Goal: Information Seeking & Learning: Learn about a topic

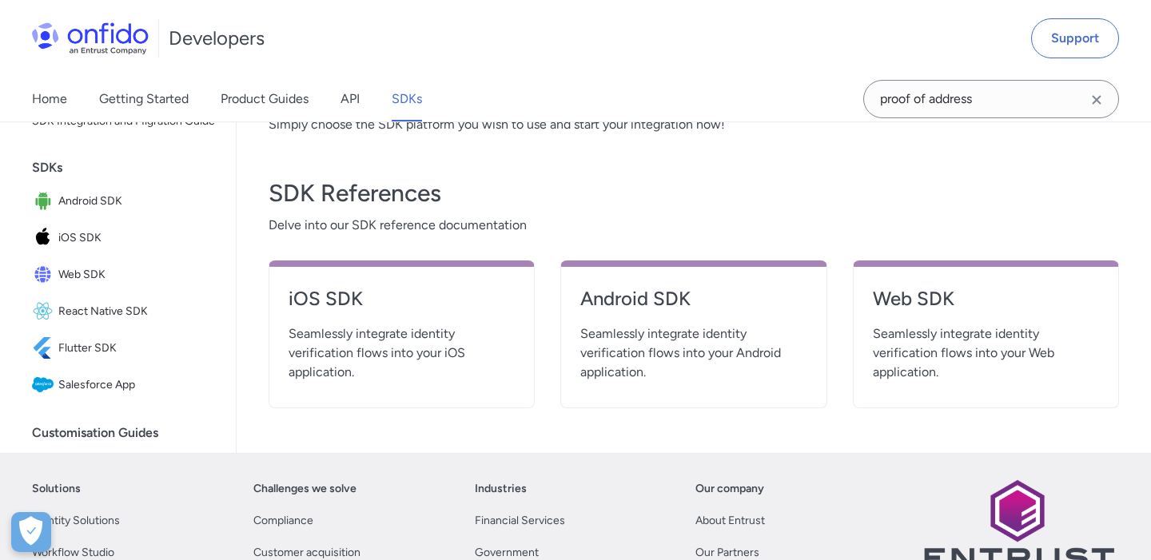
scroll to position [578, 0]
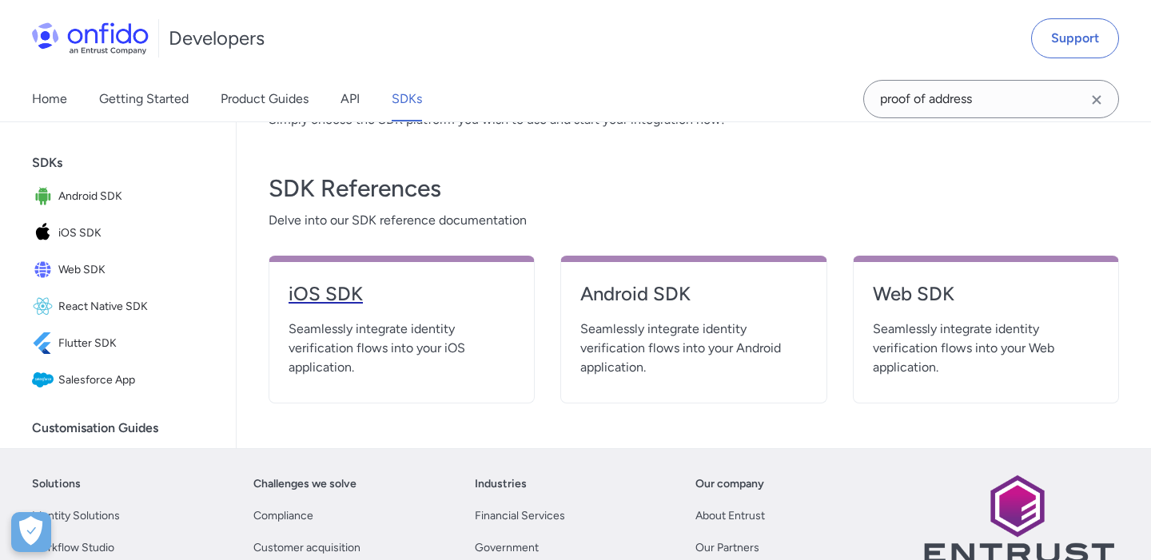
click at [328, 294] on h4 "iOS SDK" at bounding box center [401, 294] width 226 height 26
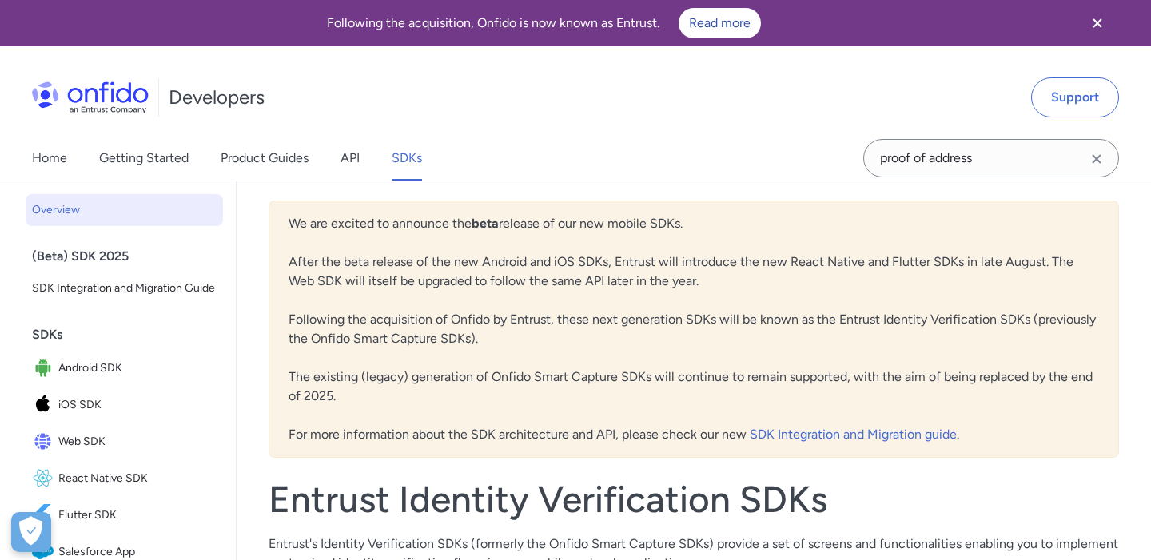
scroll to position [578, 0]
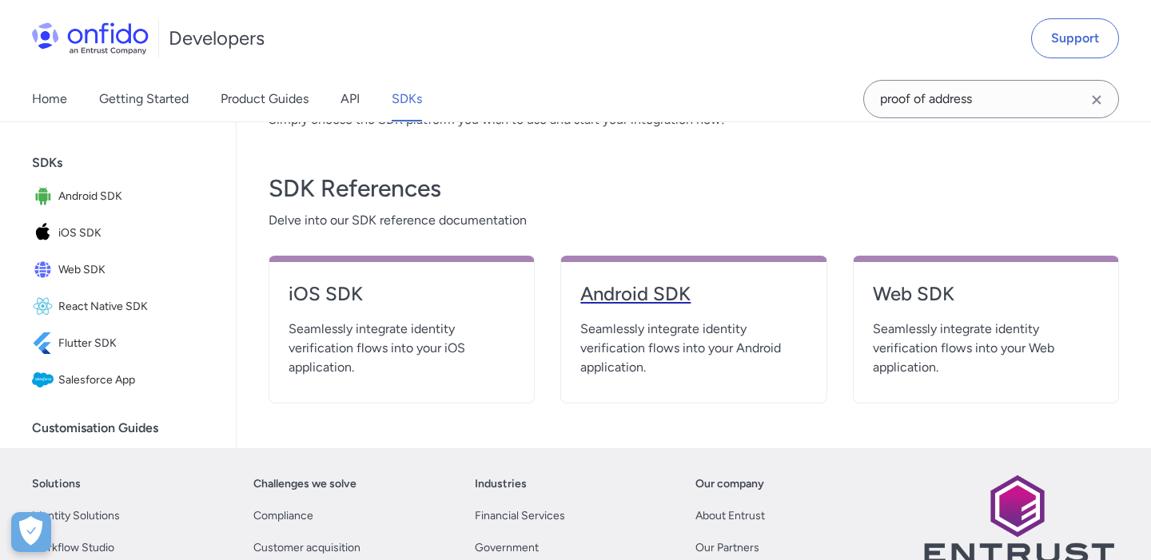
click at [657, 294] on h4 "Android SDK" at bounding box center [693, 294] width 226 height 26
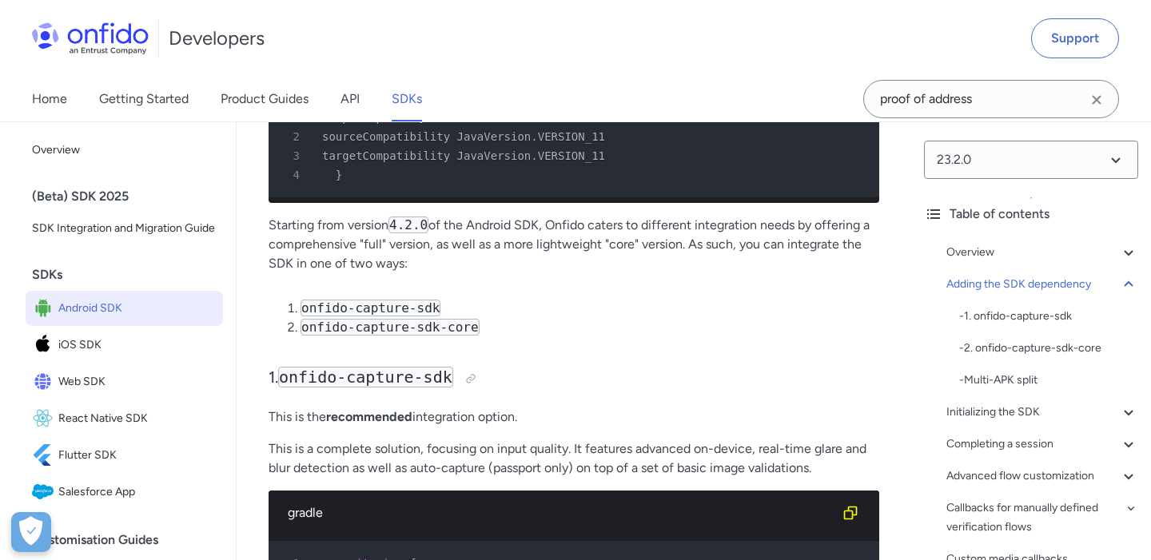
scroll to position [1486, 0]
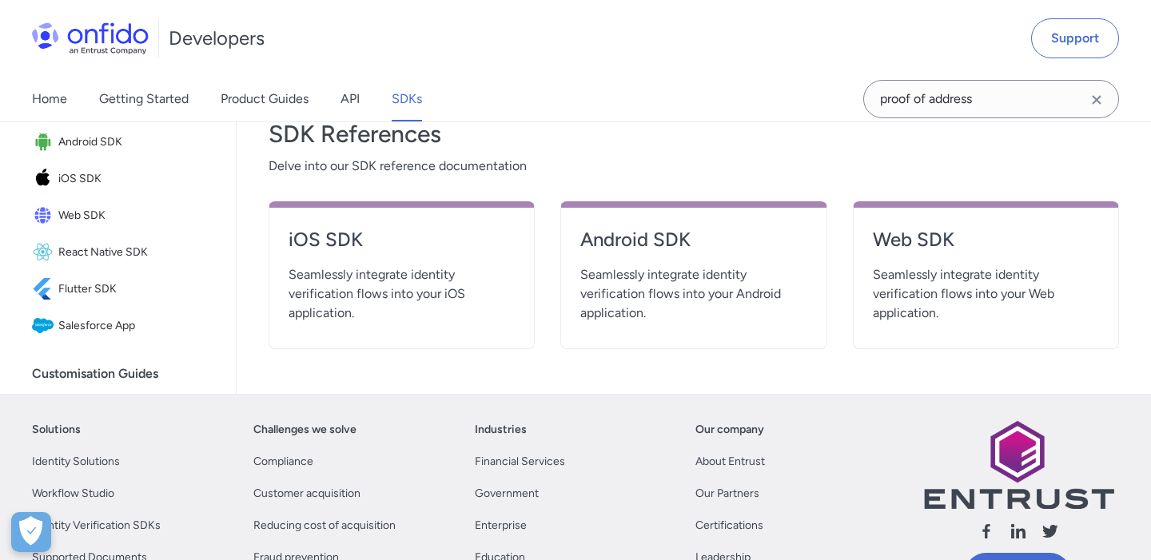
scroll to position [633, 0]
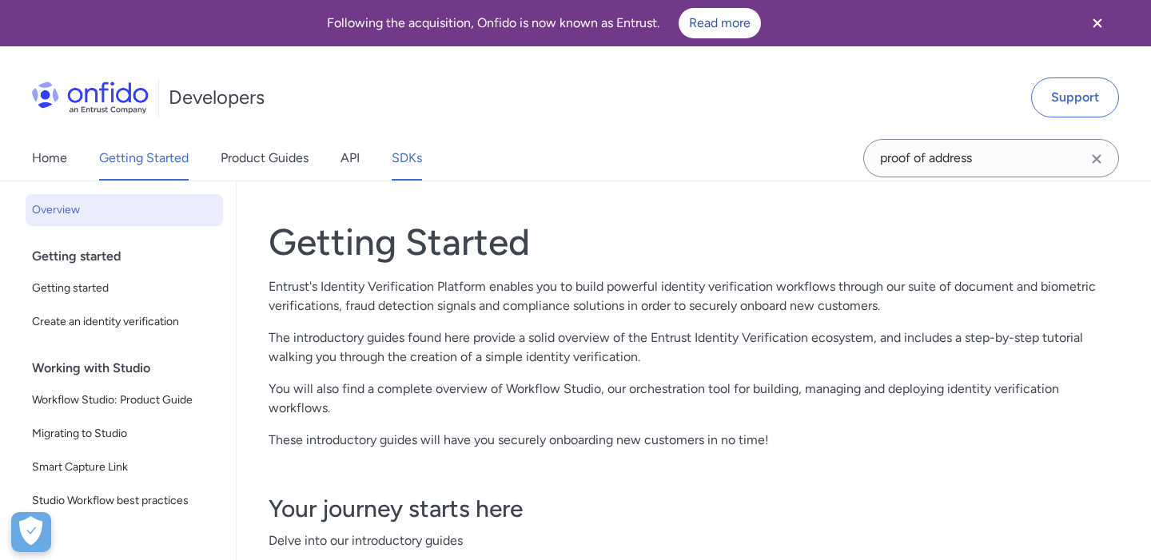
click at [421, 153] on link "SDKs" at bounding box center [406, 158] width 30 height 45
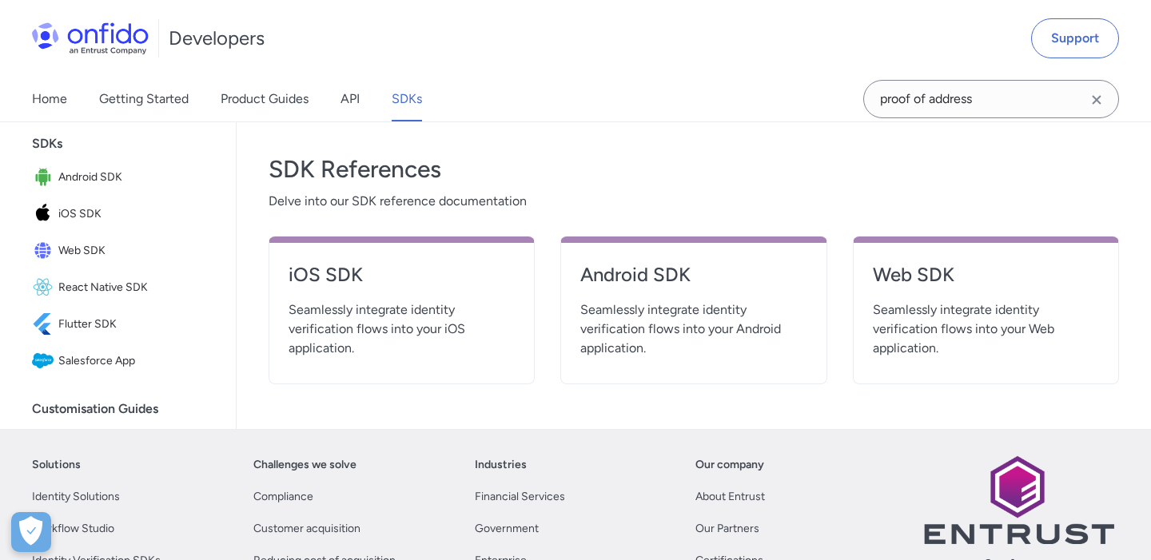
scroll to position [598, 0]
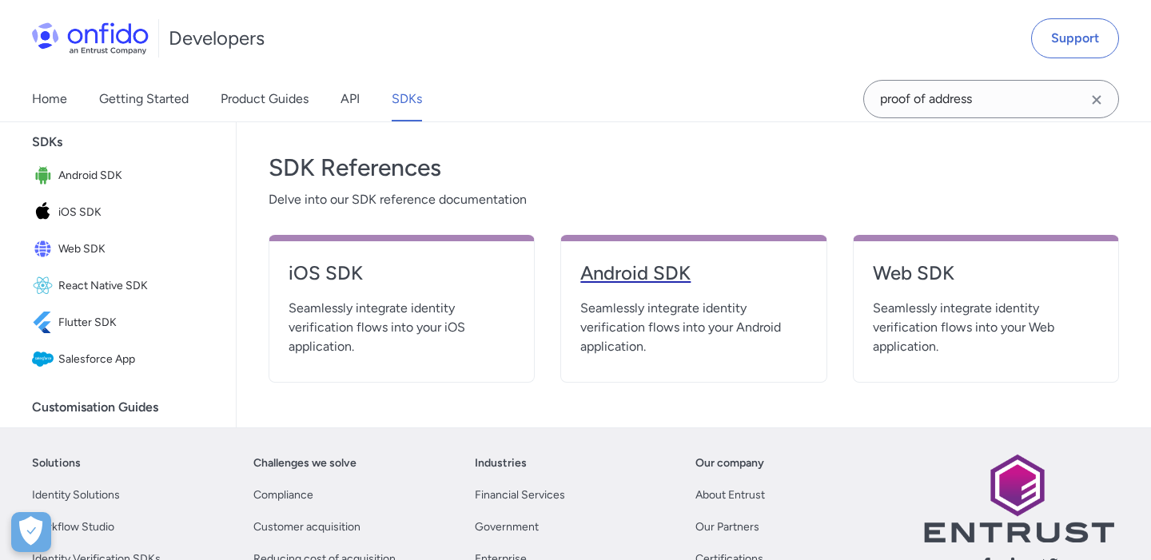
click at [667, 274] on h4 "Android SDK" at bounding box center [693, 273] width 226 height 26
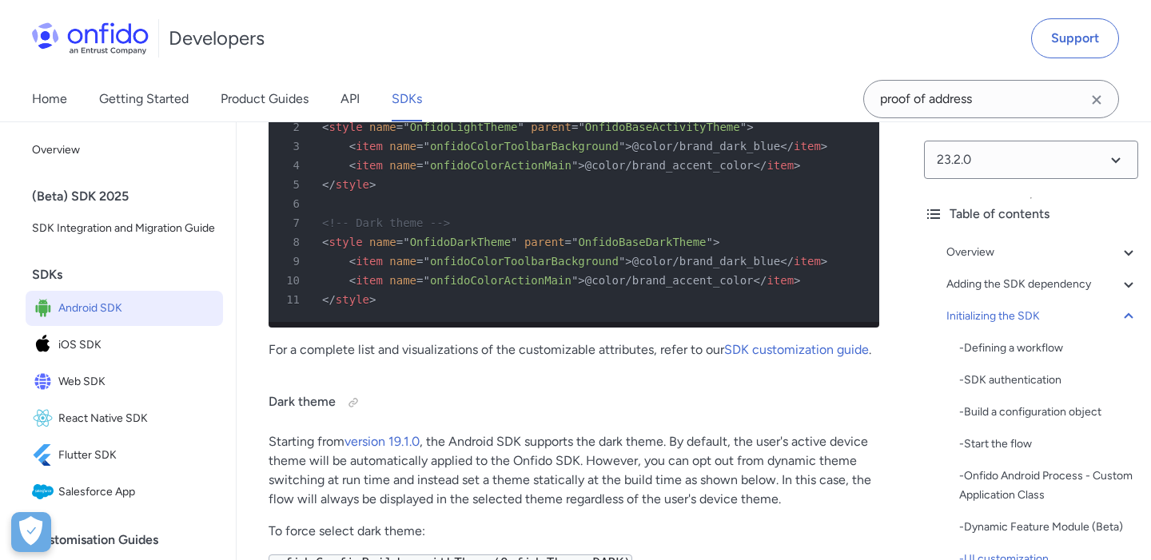
scroll to position [8275, 0]
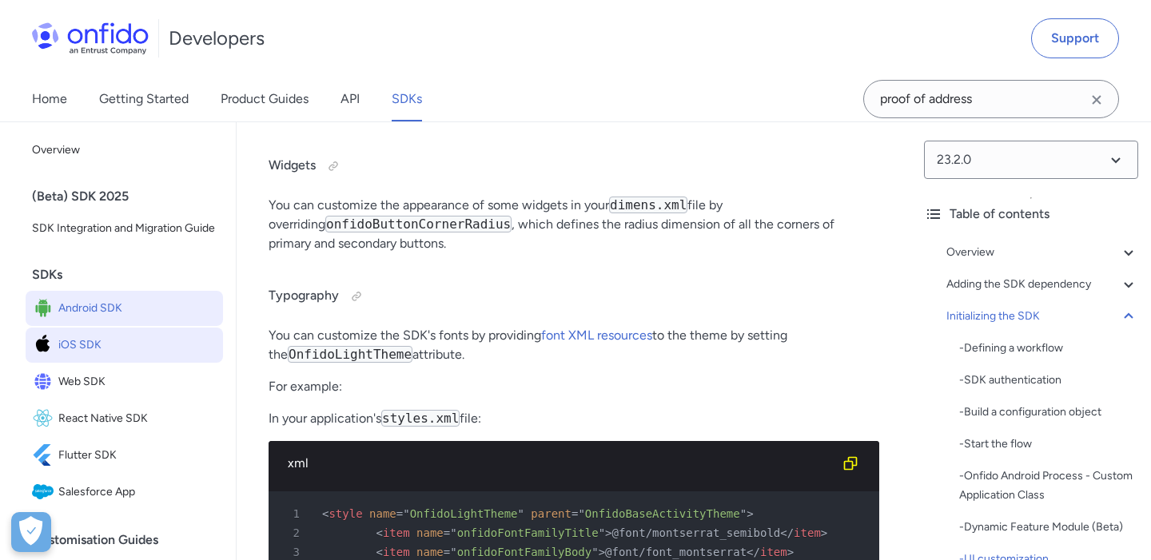
click at [140, 336] on span "iOS SDK" at bounding box center [137, 345] width 158 height 22
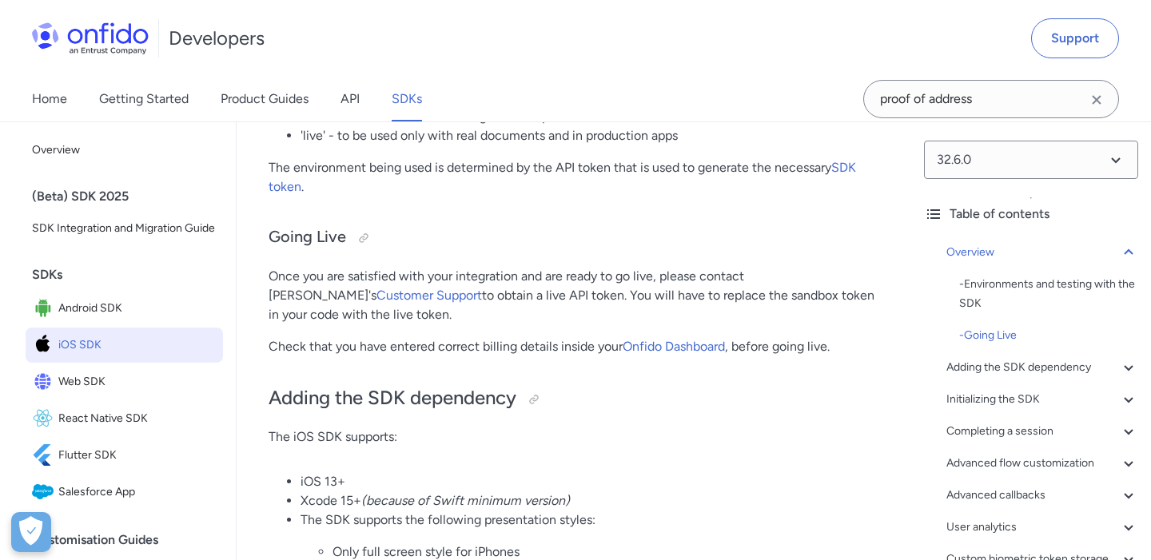
scroll to position [1077, 0]
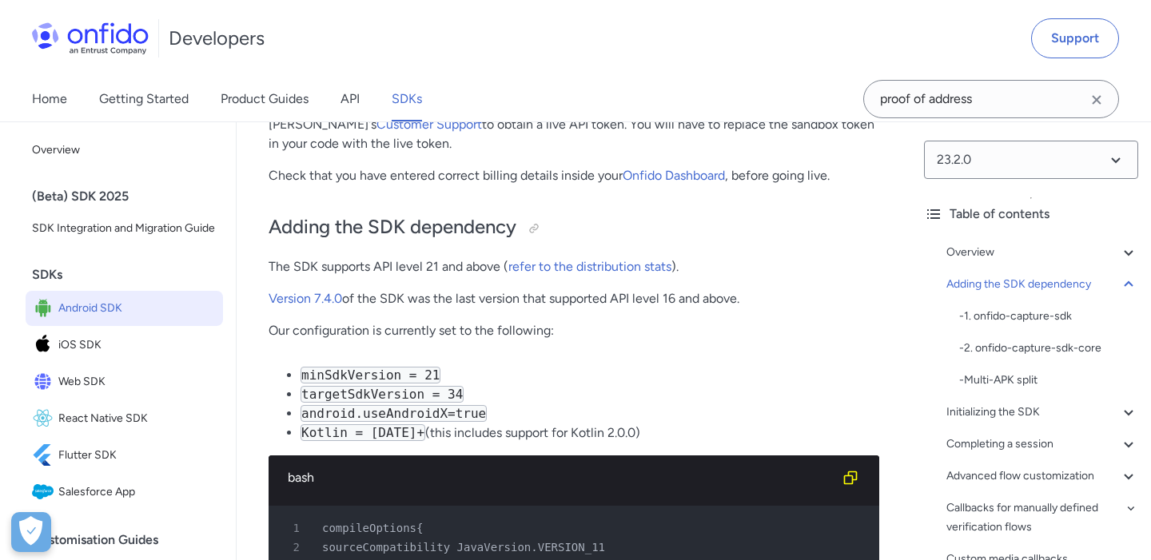
scroll to position [8275, 0]
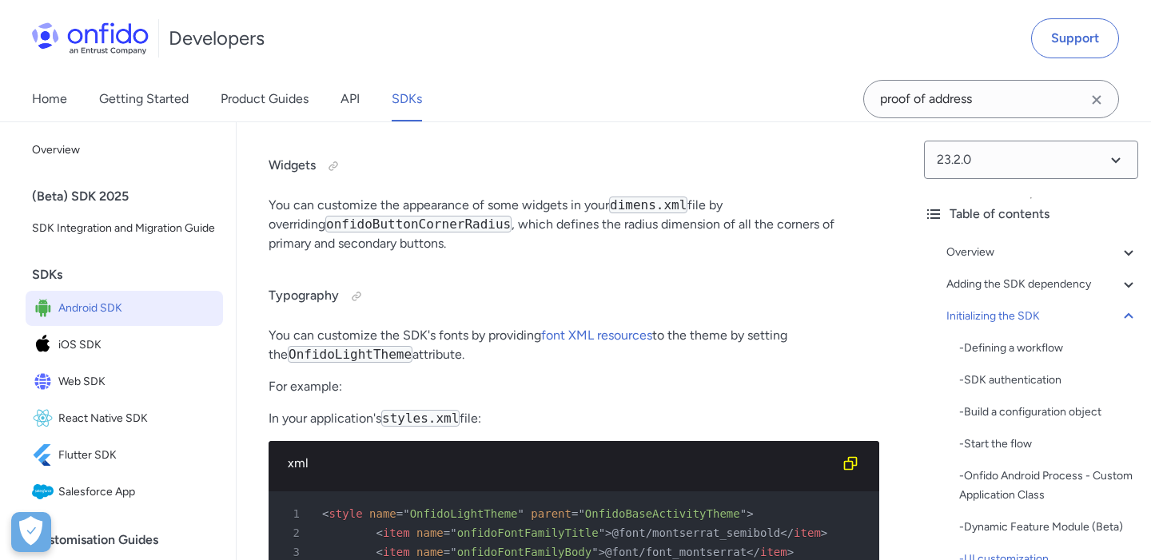
click at [401, 99] on link "SDKs" at bounding box center [406, 99] width 30 height 45
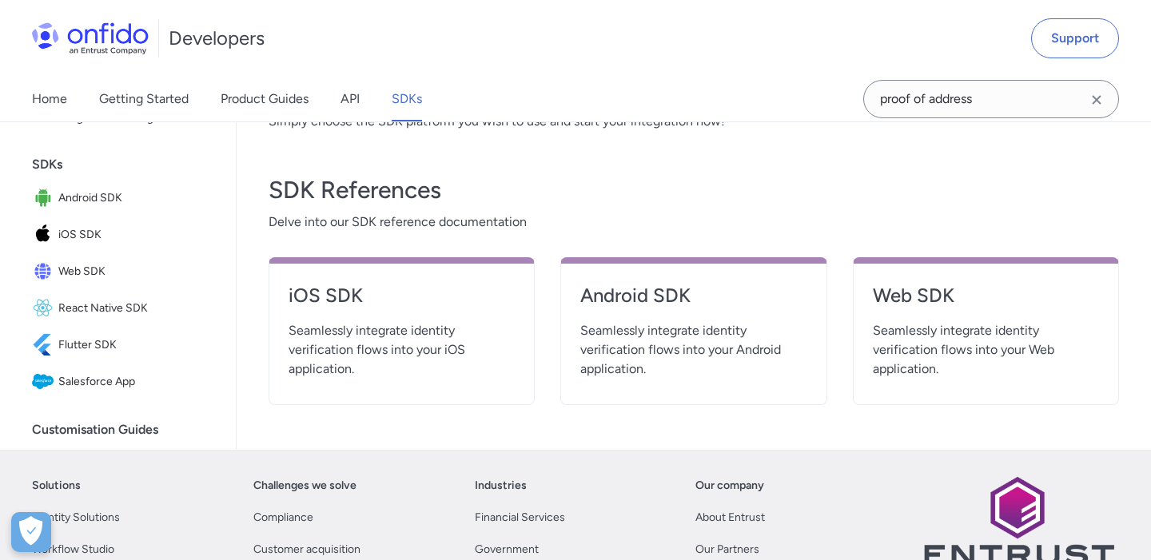
scroll to position [582, 0]
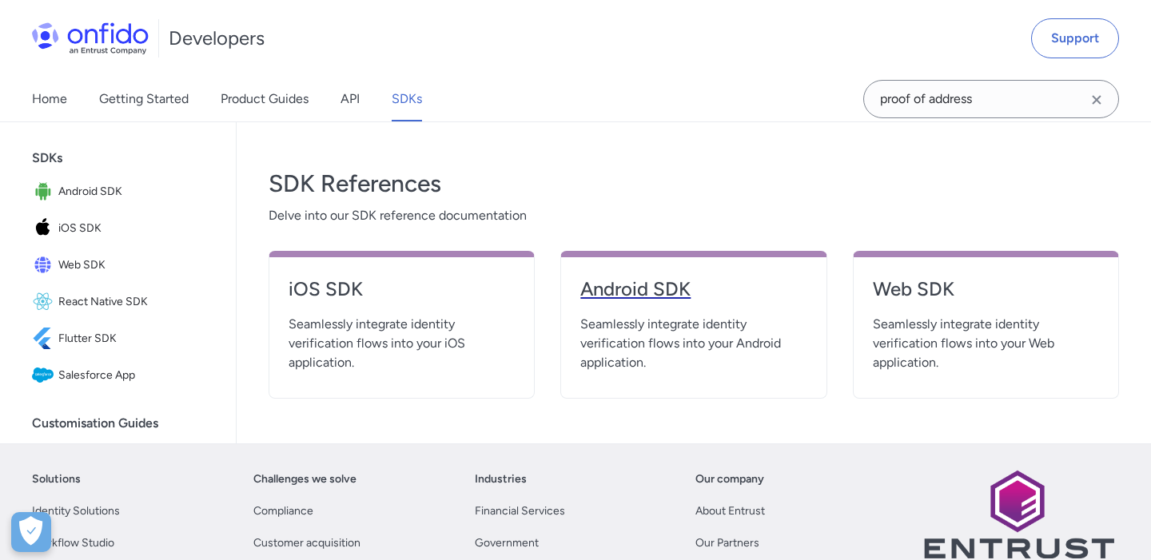
click at [613, 293] on h4 "Android SDK" at bounding box center [693, 289] width 226 height 26
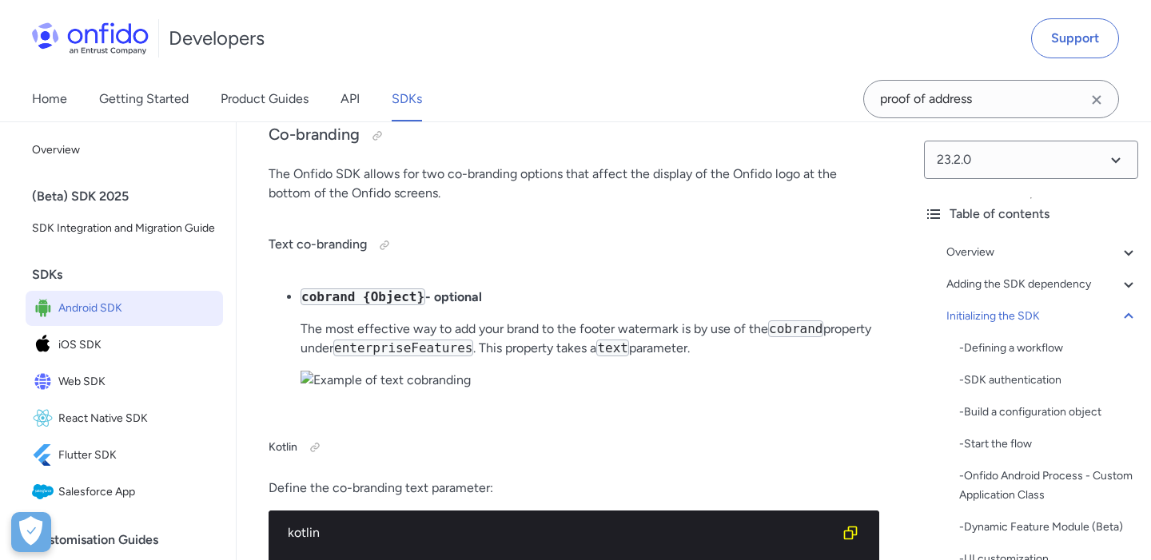
scroll to position [9347, 0]
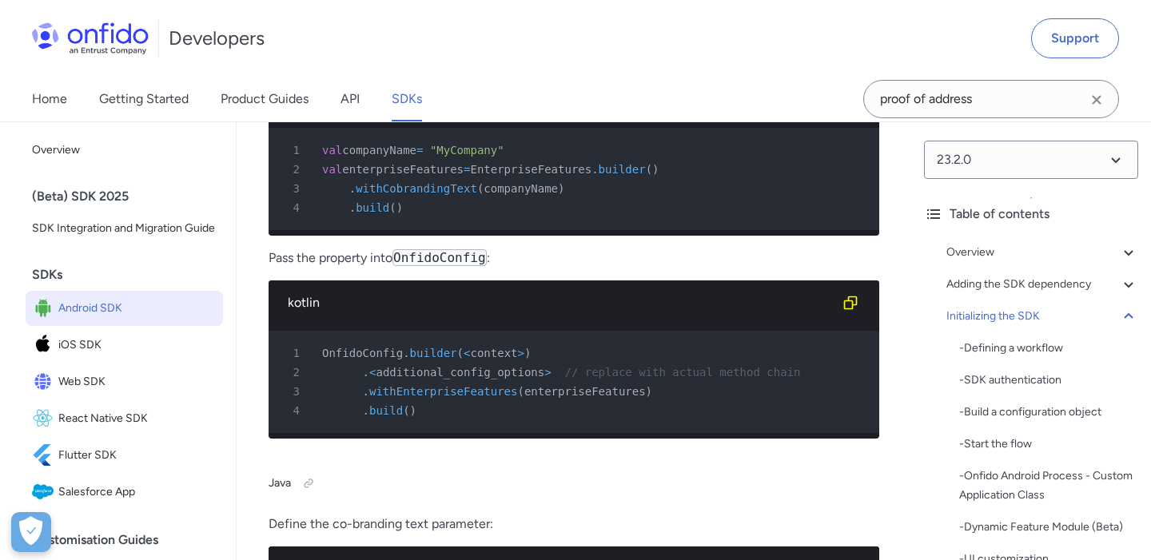
click at [411, 103] on link "SDKs" at bounding box center [406, 99] width 30 height 45
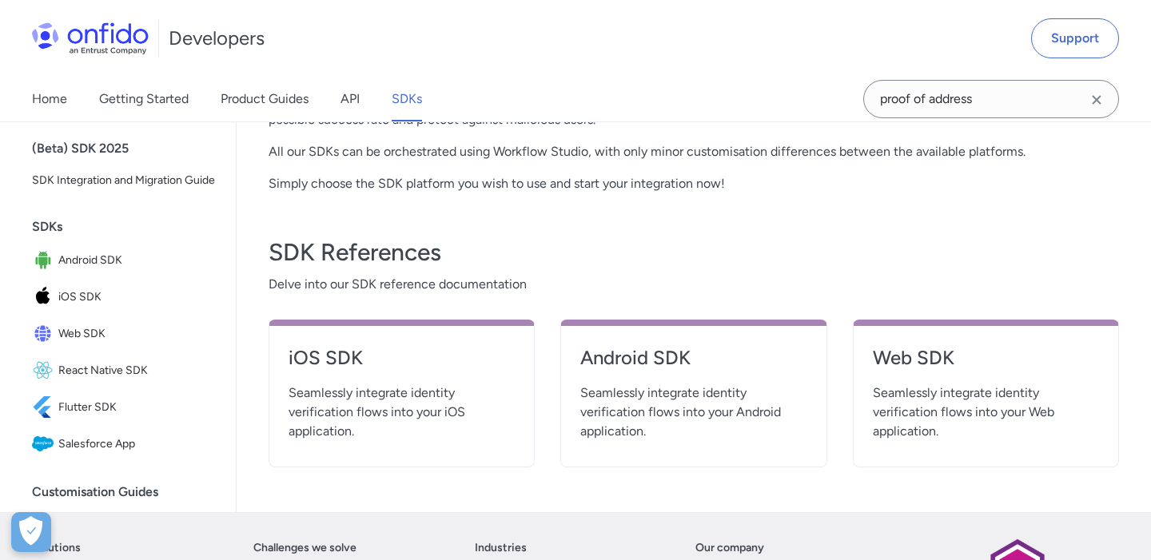
scroll to position [515, 0]
click at [641, 368] on h4 "Android SDK" at bounding box center [693, 357] width 226 height 26
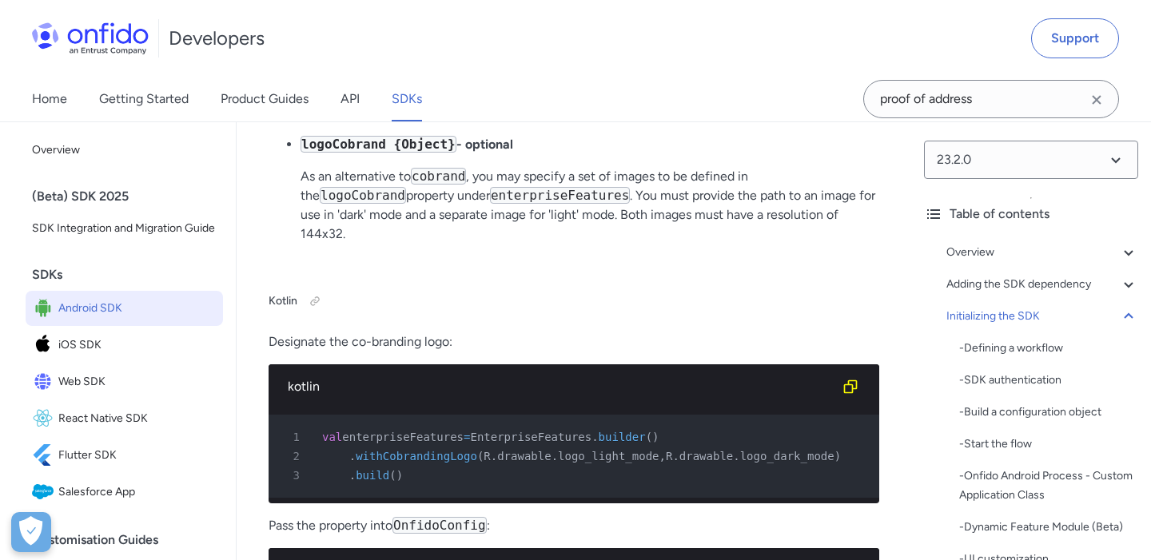
scroll to position [10407, 0]
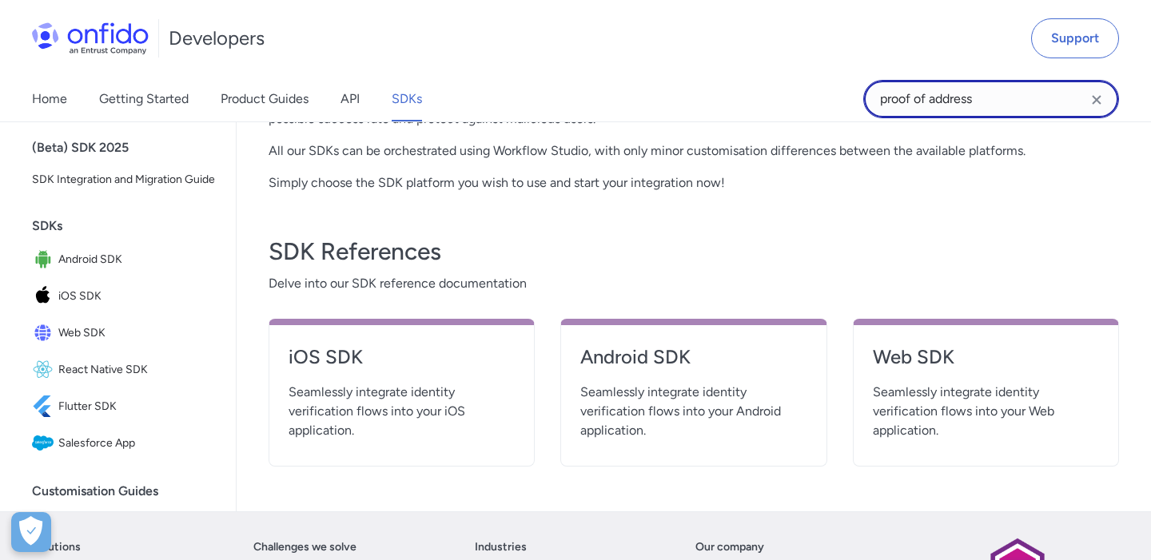
click at [953, 109] on input "proof of address" at bounding box center [991, 99] width 256 height 38
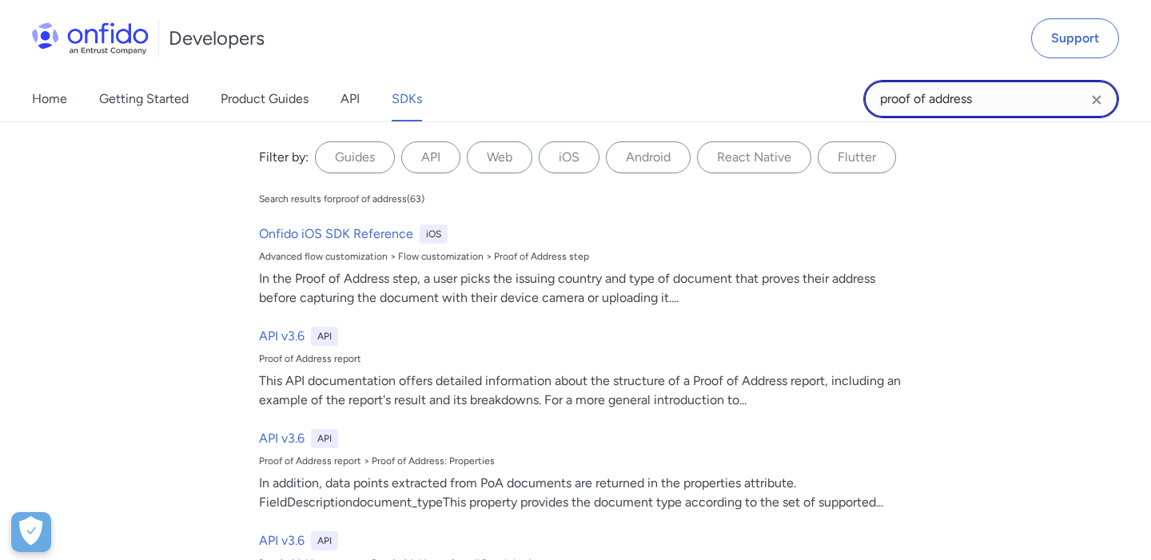
drag, startPoint x: 1024, startPoint y: 89, endPoint x: 819, endPoint y: 96, distance: 205.5
click at [819, 96] on div "Home Getting Started Product Guides API SDKs proof of address proof of address …" at bounding box center [575, 99] width 1151 height 45
drag, startPoint x: 1004, startPoint y: 103, endPoint x: 857, endPoint y: 97, distance: 147.1
click at [857, 97] on div "Home Getting Started Product Guides API SDKs proof of address proof of address …" at bounding box center [575, 99] width 1151 height 45
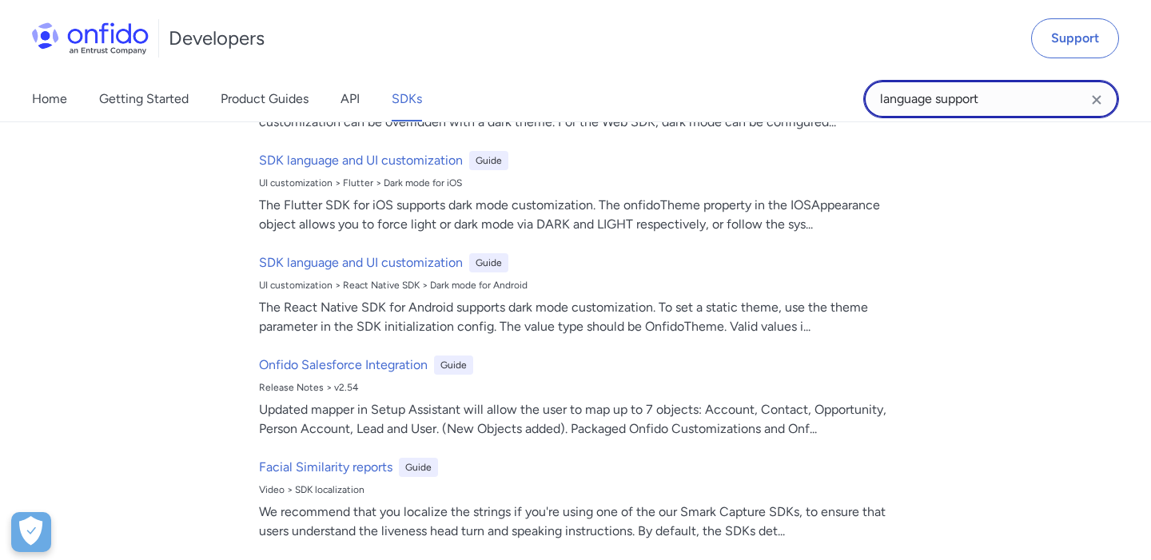
scroll to position [932, 0]
click at [952, 104] on input "language support" at bounding box center [991, 99] width 256 height 38
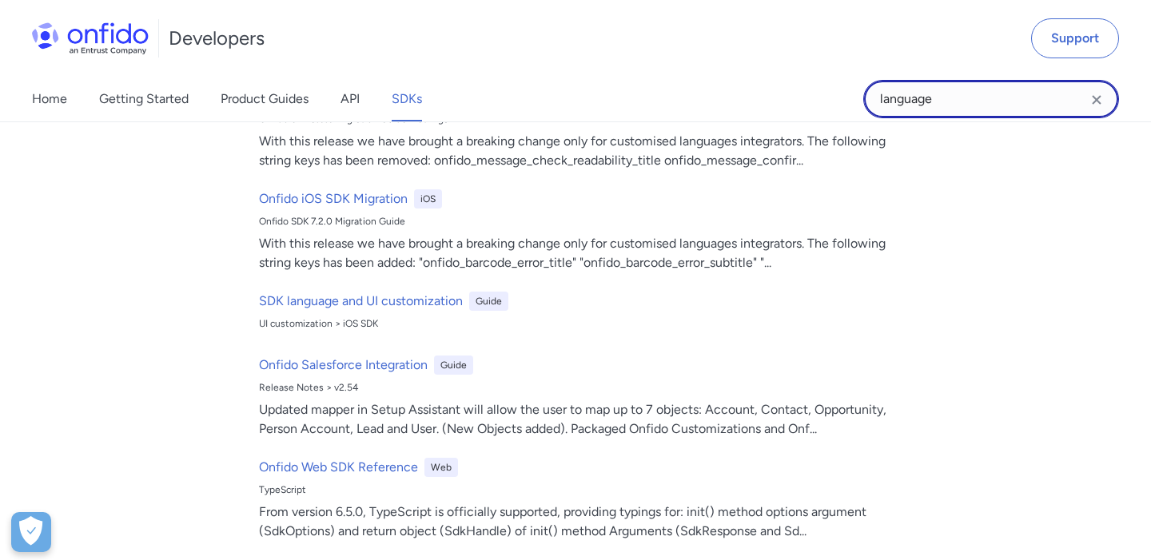
type input "language"
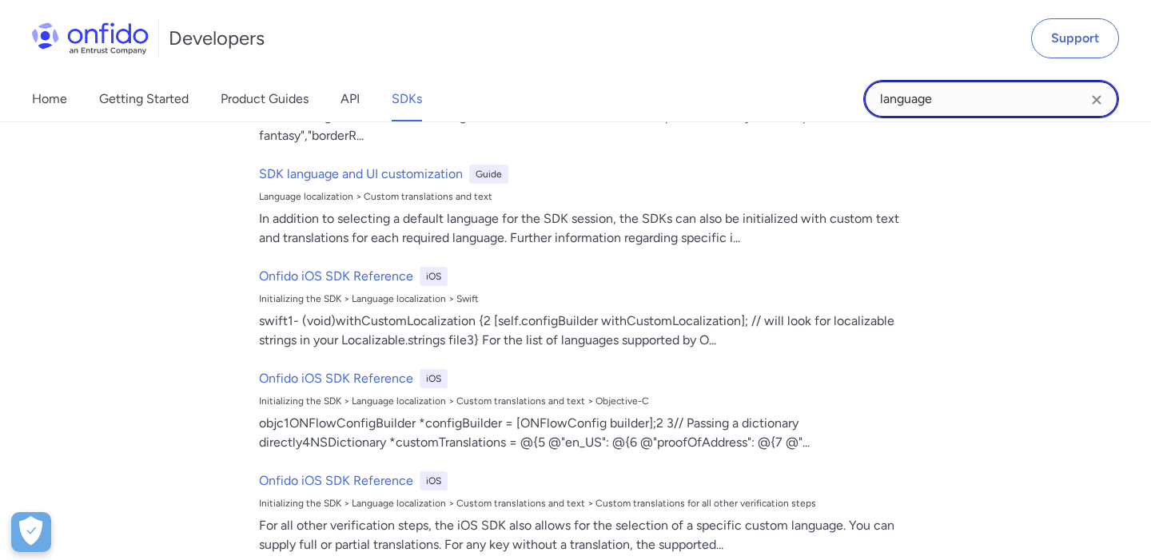
scroll to position [2006, 0]
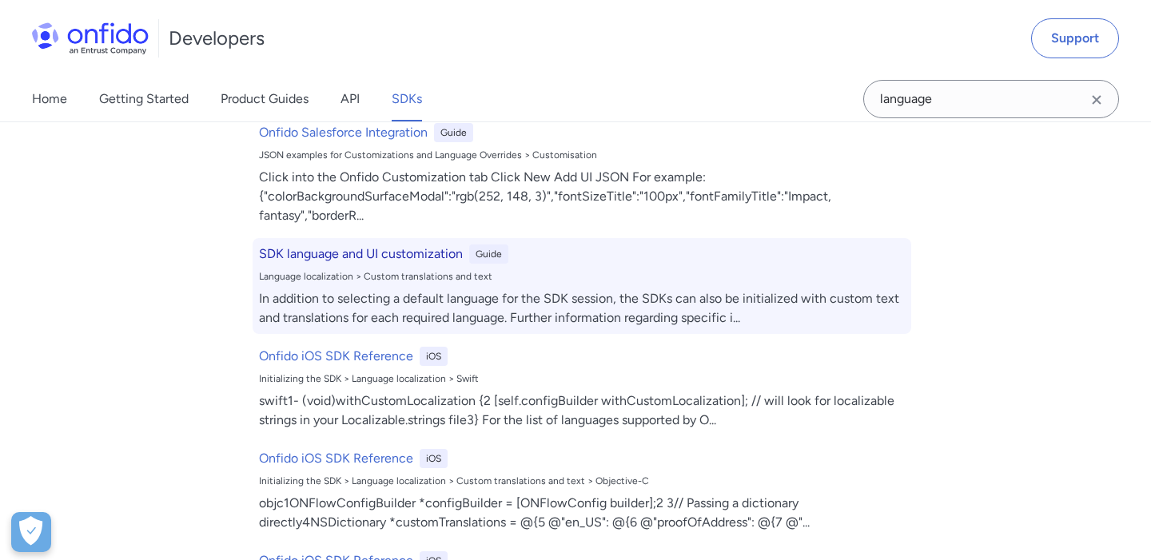
click at [407, 252] on h6 "SDK language and UI customization" at bounding box center [361, 253] width 204 height 19
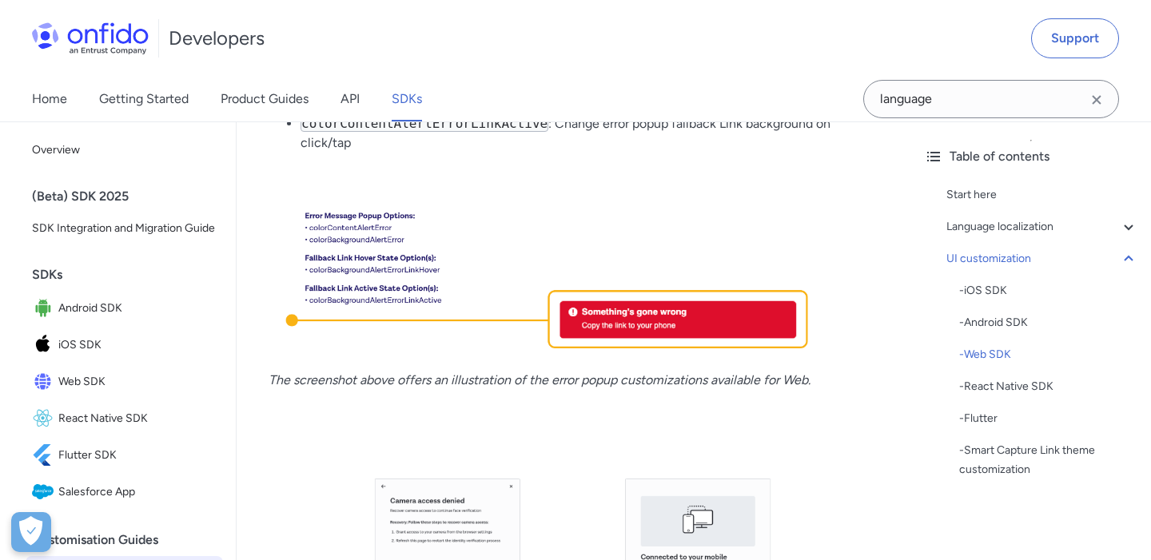
scroll to position [14394, 0]
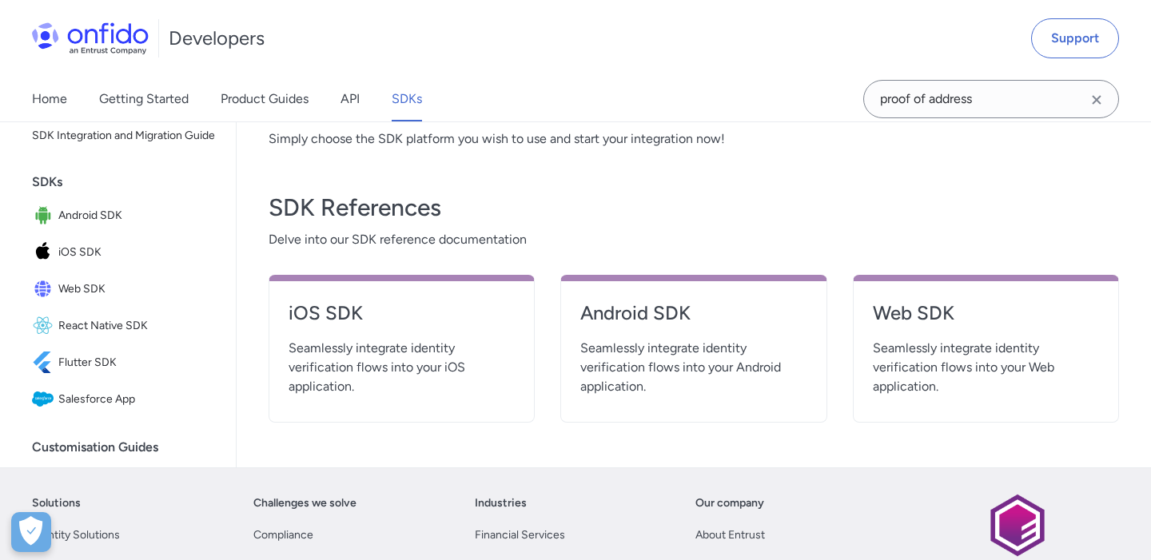
scroll to position [618, 0]
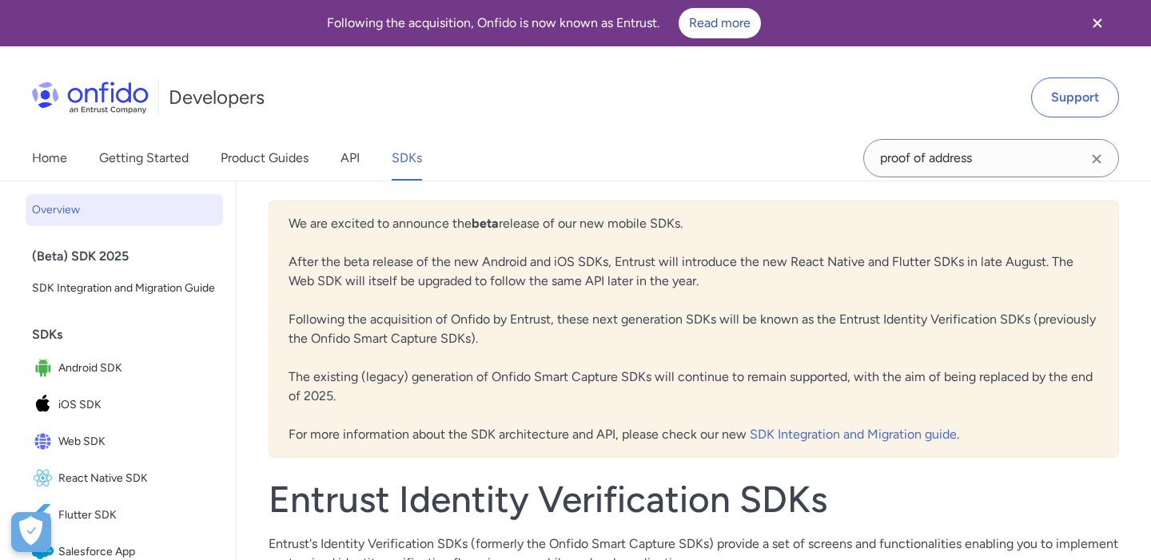
scroll to position [633, 0]
